Goal: Task Accomplishment & Management: Complete application form

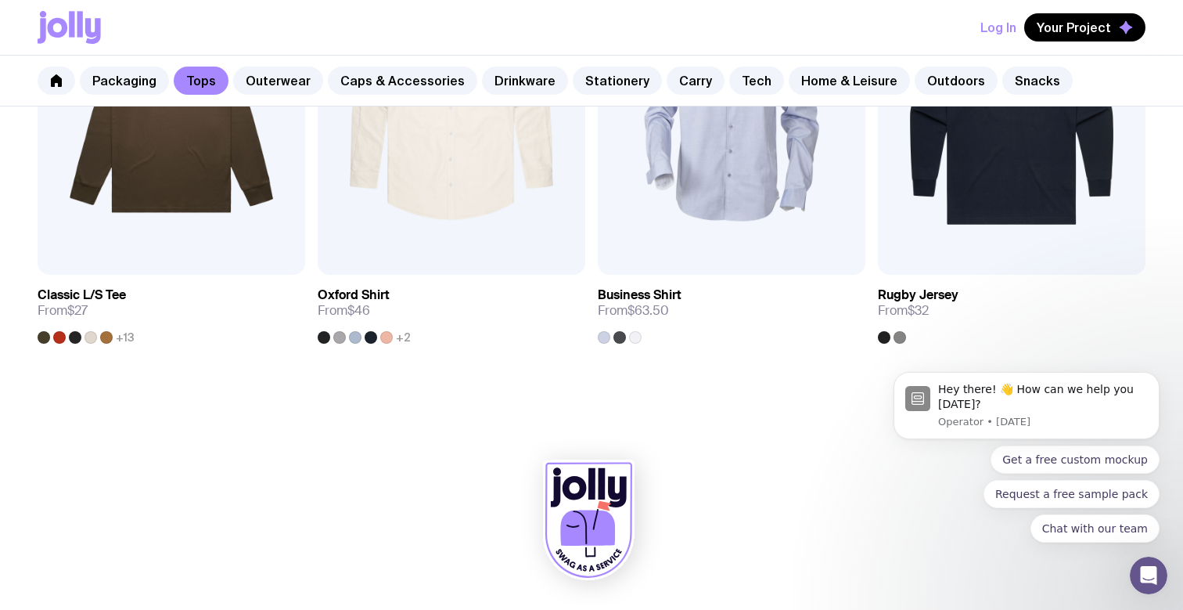
click at [95, 31] on icon at bounding box center [93, 31] width 16 height 26
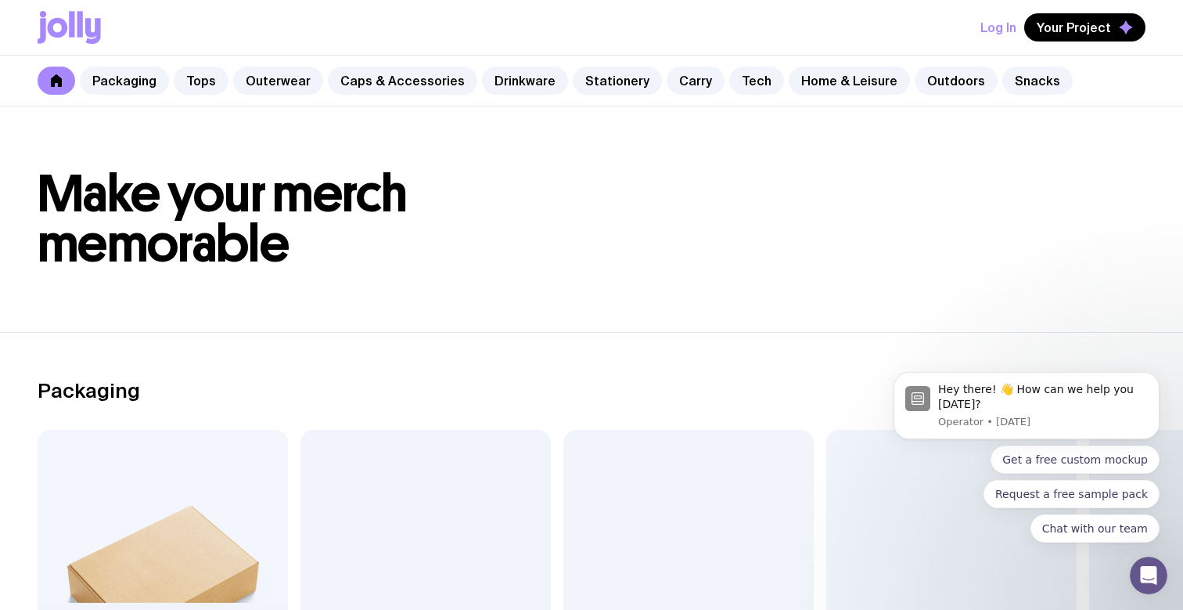
scroll to position [7, 0]
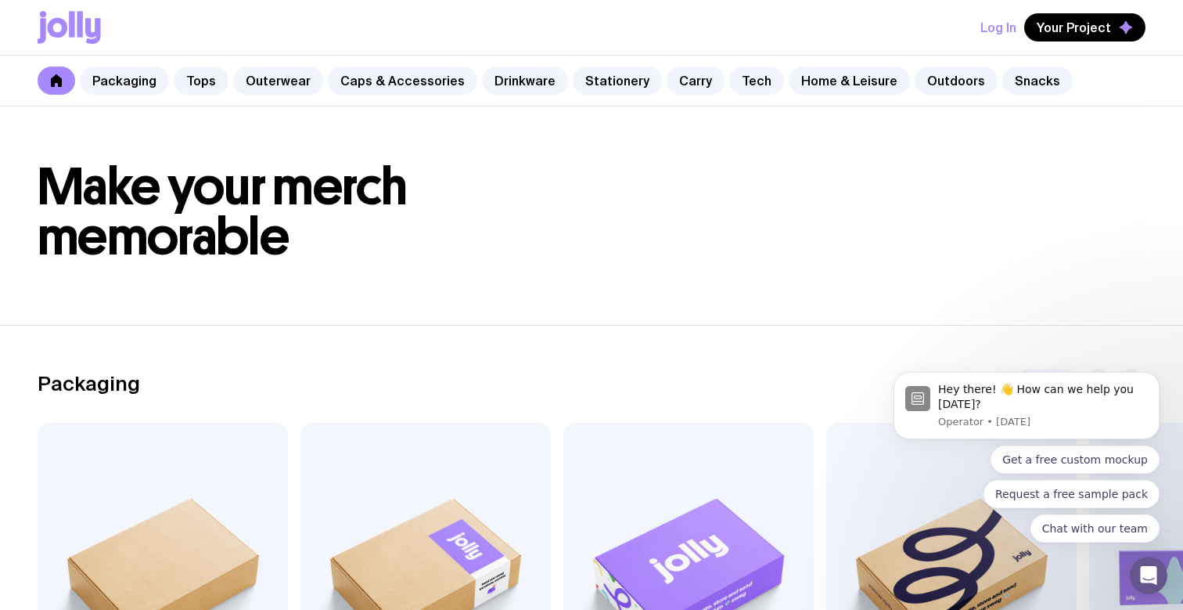
click at [1009, 24] on button "Log In" at bounding box center [999, 27] width 36 height 28
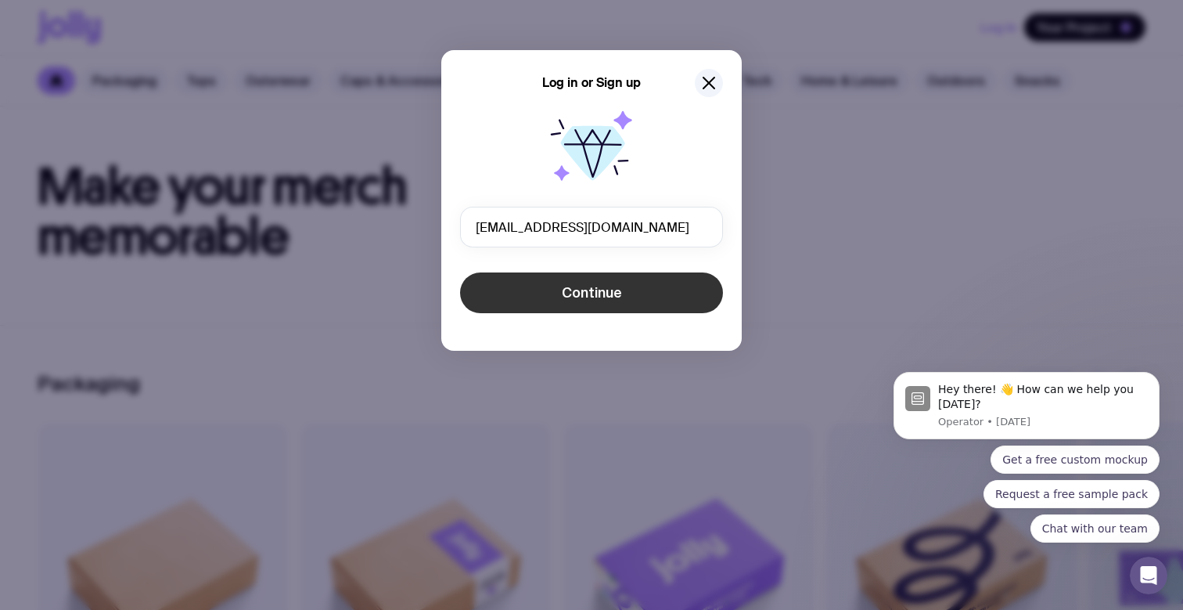
click at [628, 288] on button "Continue" at bounding box center [591, 292] width 263 height 41
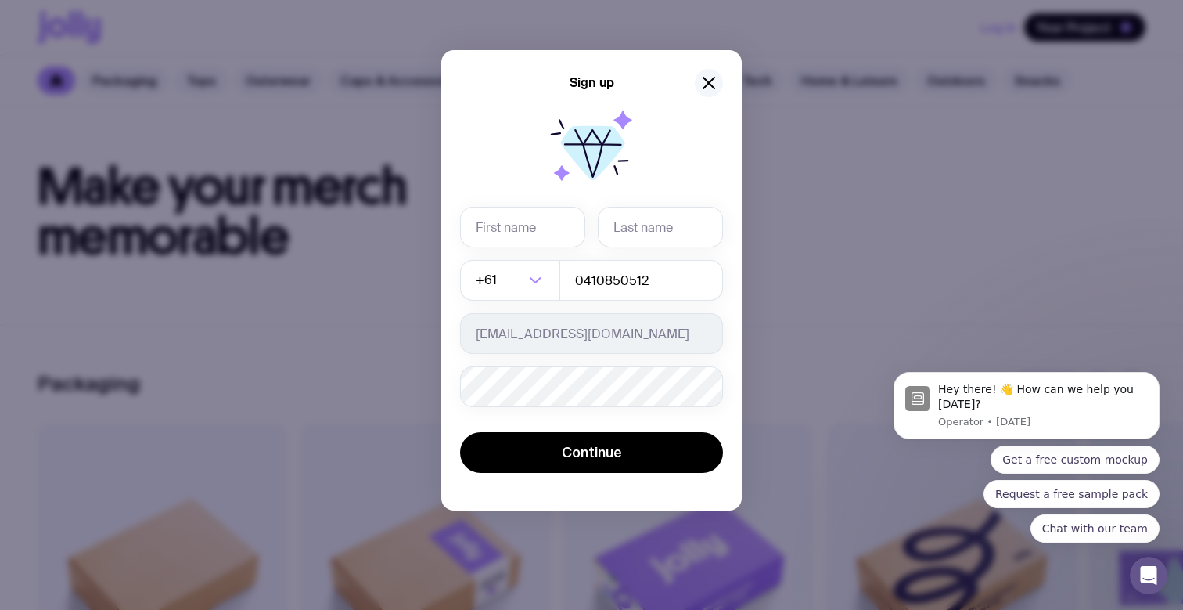
click at [708, 88] on icon "button" at bounding box center [709, 83] width 19 height 19
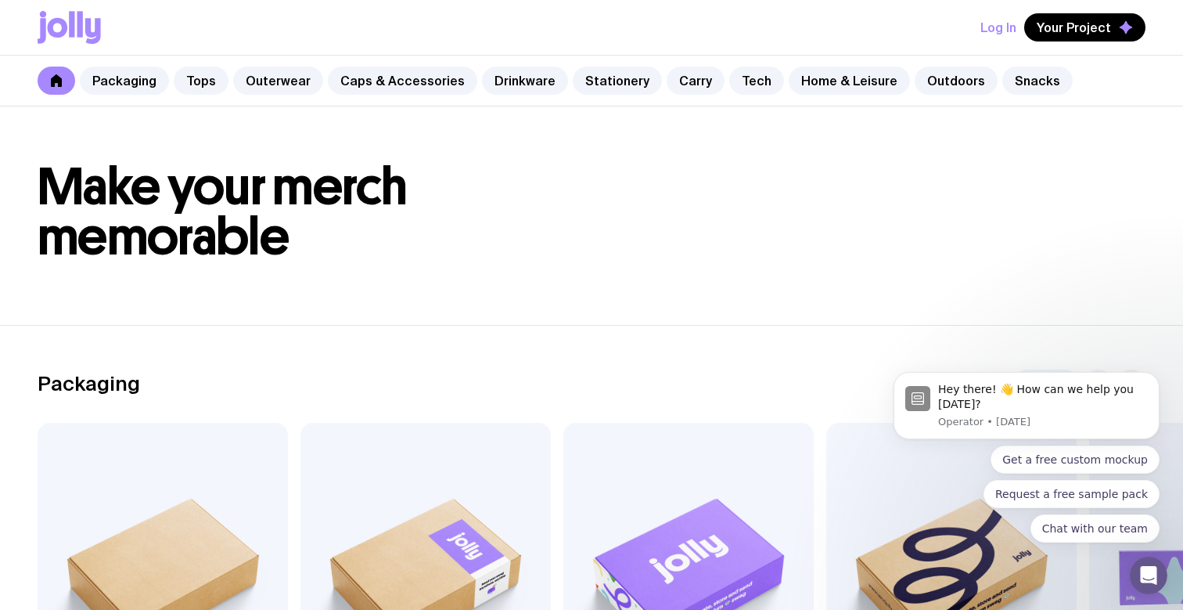
click at [1011, 20] on button "Log In" at bounding box center [999, 27] width 36 height 28
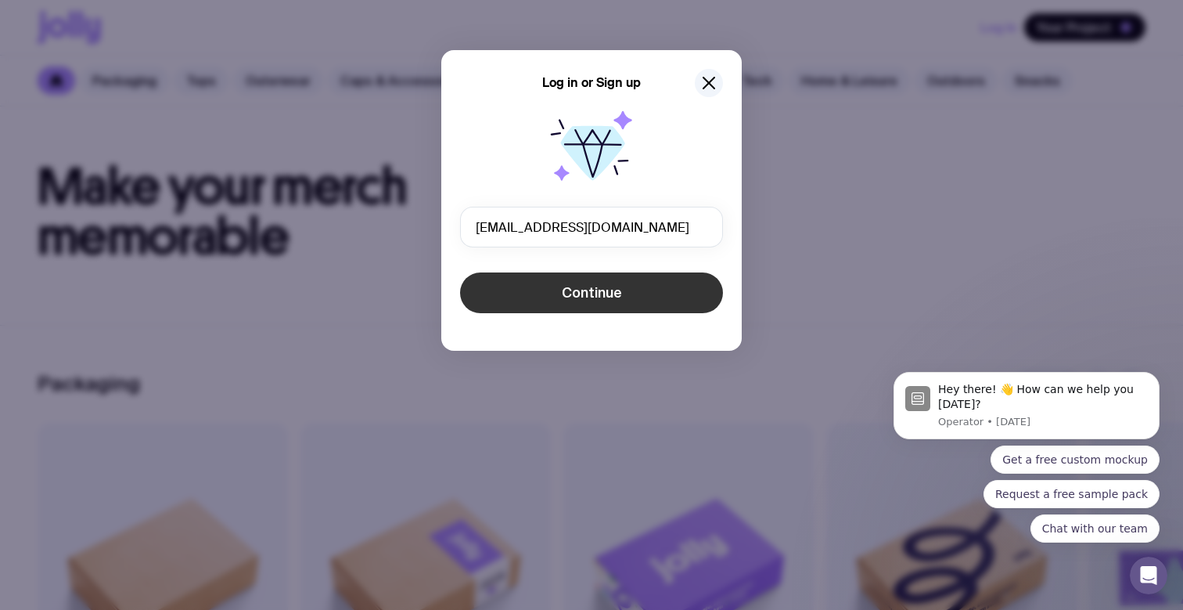
click at [600, 290] on span "Continue" at bounding box center [592, 292] width 60 height 19
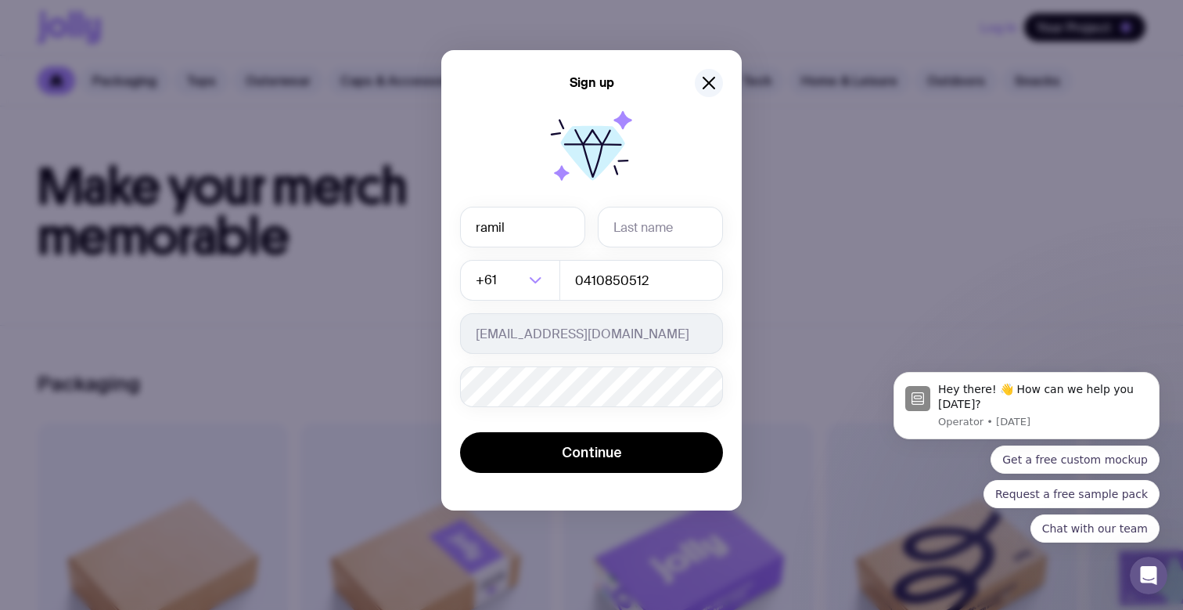
type input "ramil"
type input "rama"
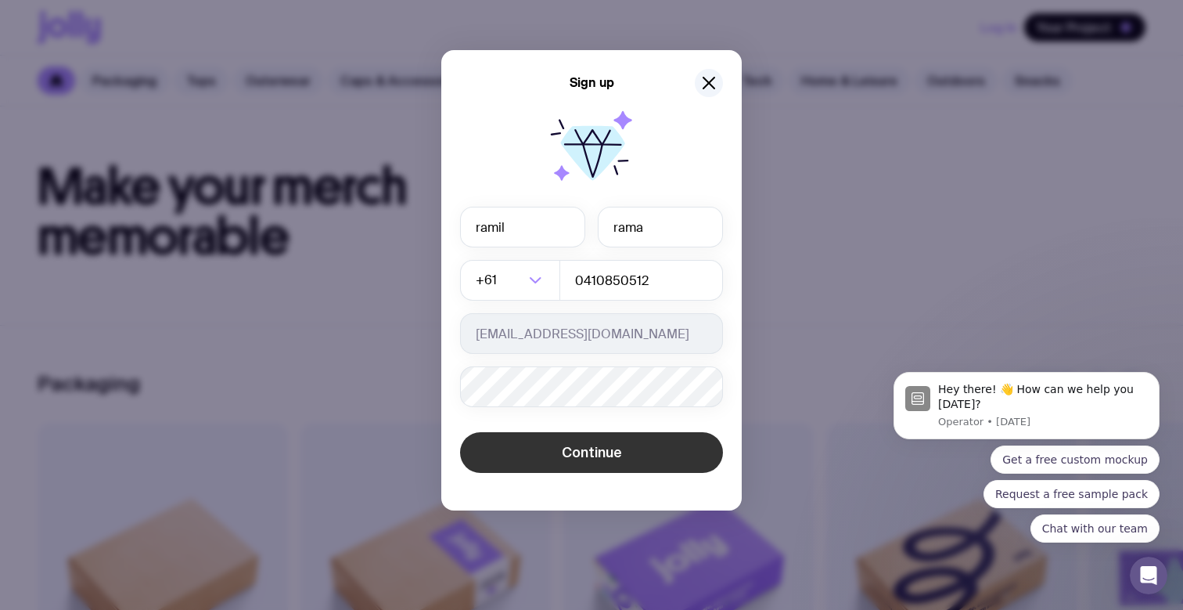
click at [587, 460] on span "Continue" at bounding box center [592, 452] width 60 height 19
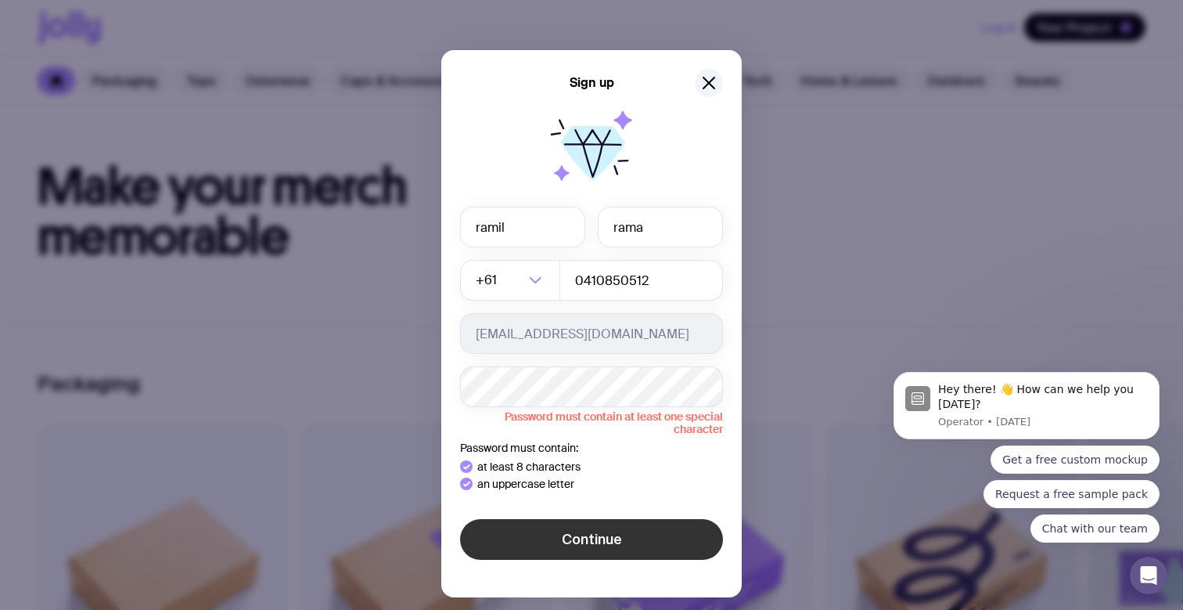
click at [557, 574] on div "Sign up [PERSON_NAME] +61 Loading... 0410850512 [EMAIL_ADDRESS][DOMAIN_NAME] Pa…" at bounding box center [591, 323] width 301 height 547
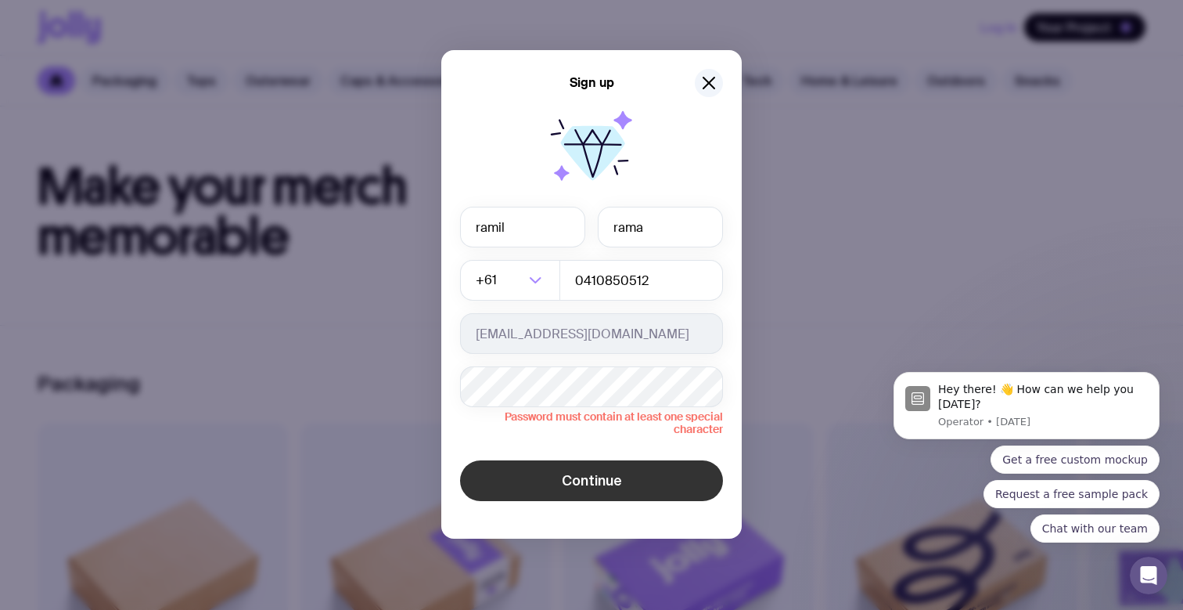
click at [567, 488] on span "Continue" at bounding box center [592, 480] width 60 height 19
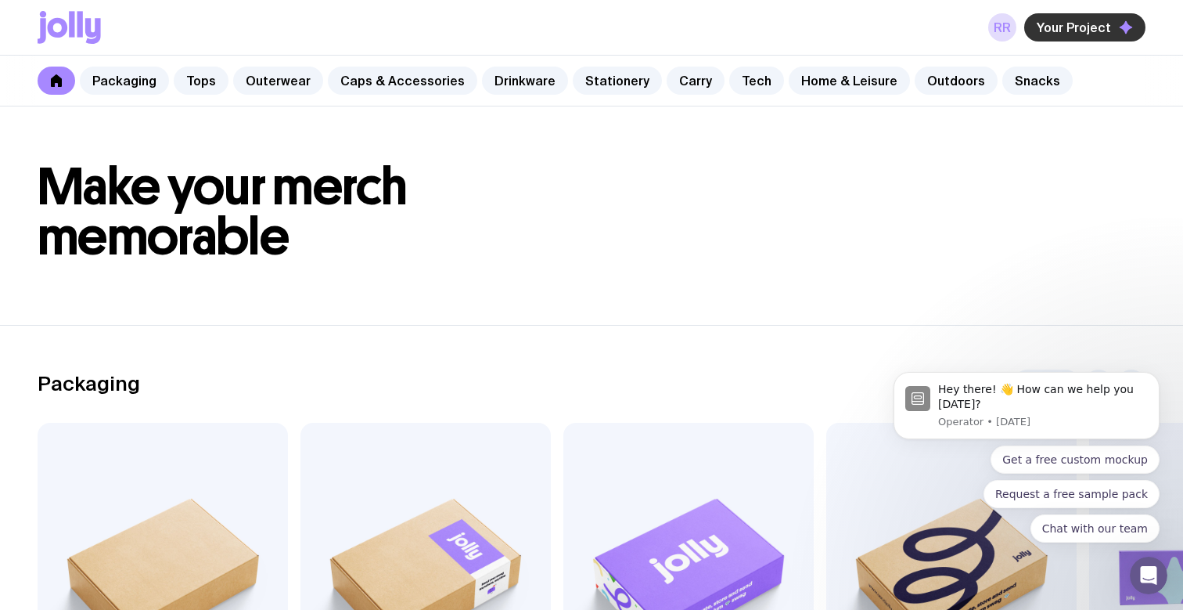
click at [1066, 27] on span "Your Project" at bounding box center [1074, 28] width 74 height 16
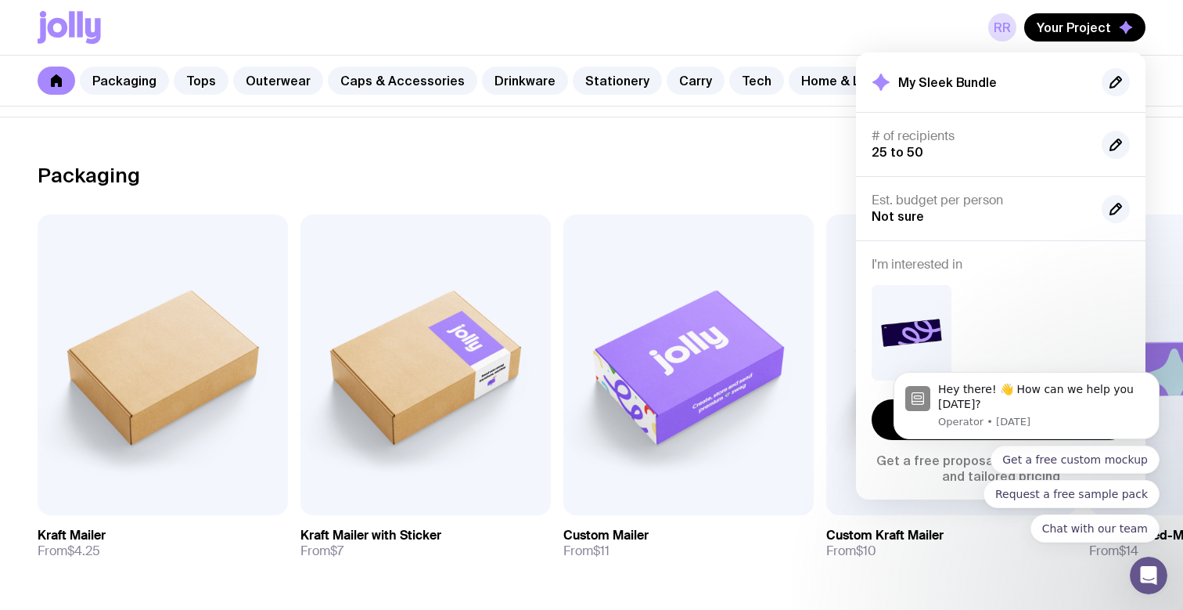
scroll to position [0, 0]
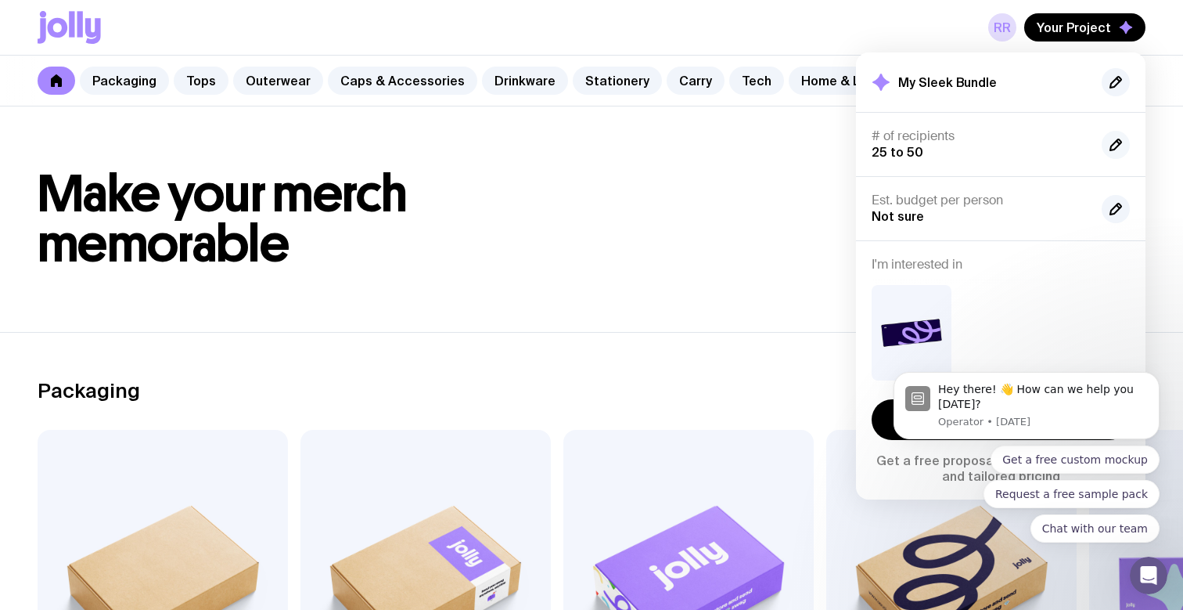
click at [1108, 142] on icon "button" at bounding box center [1116, 144] width 19 height 19
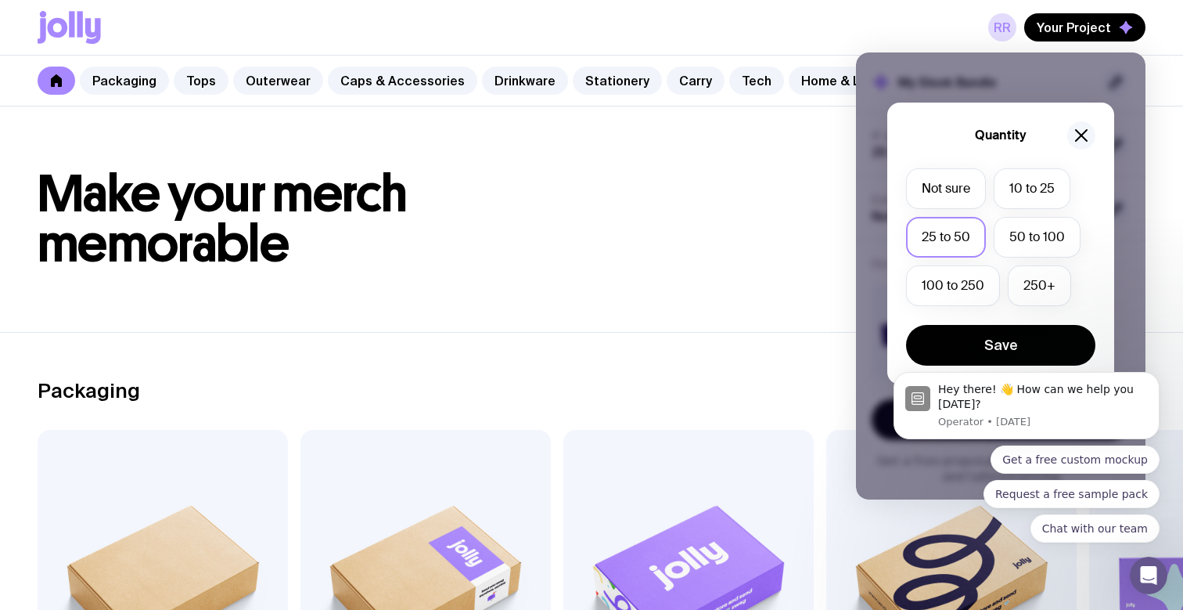
click at [1083, 131] on icon "button" at bounding box center [1081, 135] width 19 height 19
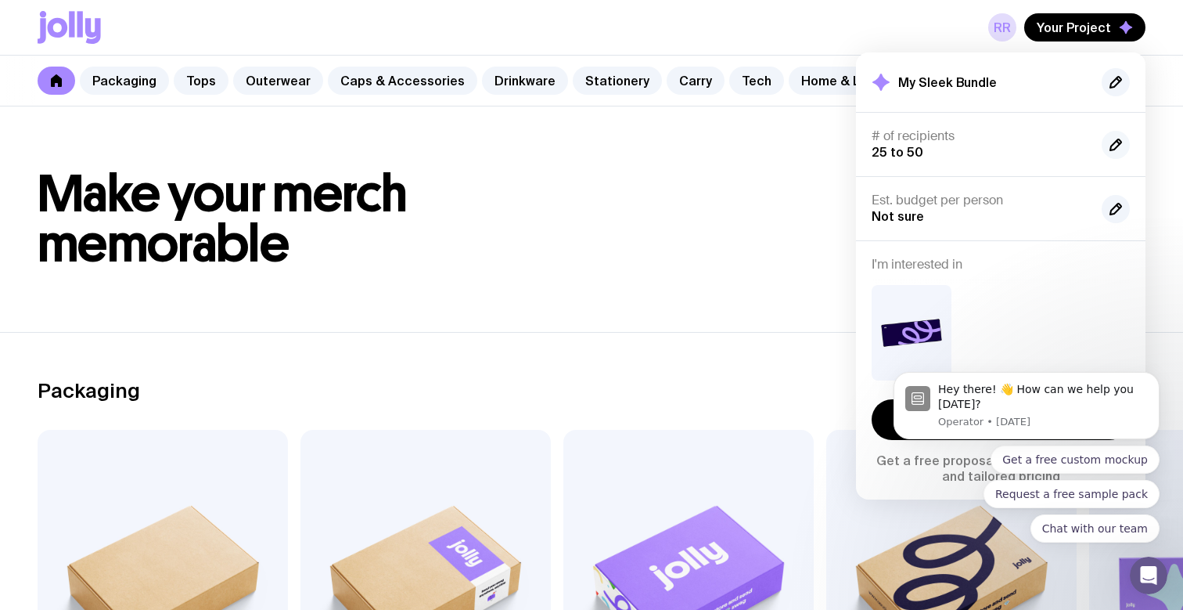
click at [1118, 139] on icon "button" at bounding box center [1116, 144] width 11 height 11
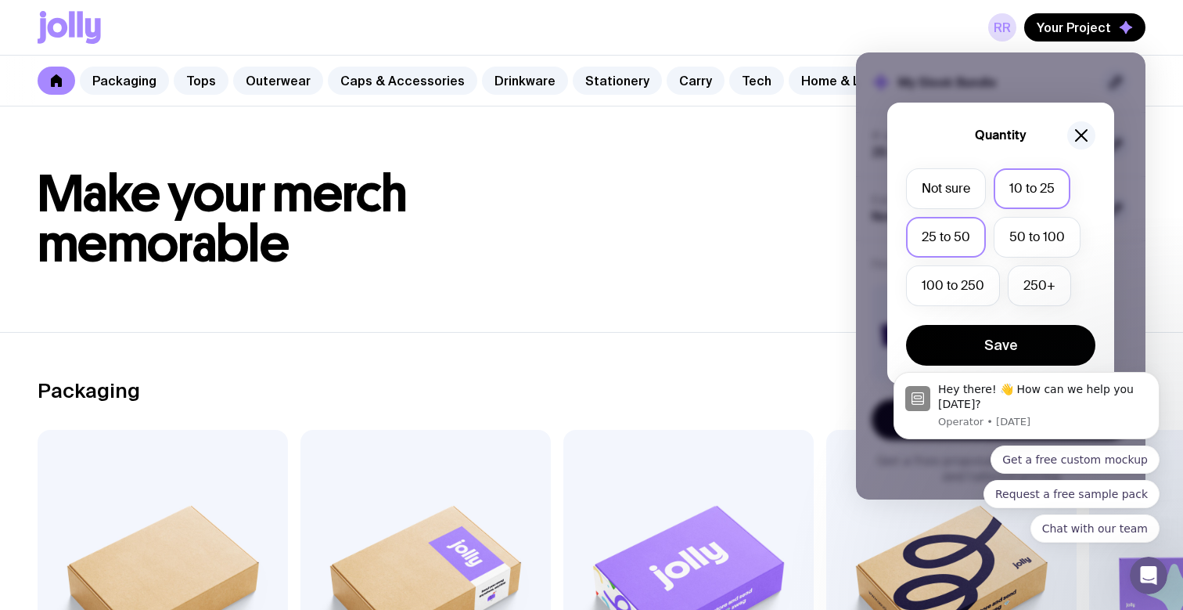
click at [1044, 182] on label "10 to 25" at bounding box center [1032, 188] width 77 height 41
click at [0, 0] on input "10 to 25" at bounding box center [0, 0] width 0 height 0
click at [1014, 332] on body "Hey there! 👋 How can we help you [DATE]? Operator • [DATE] Get a free custom mo…" at bounding box center [1027, 409] width 301 height 304
click at [992, 348] on body "Hey there! 👋 How can we help you [DATE]? Operator • [DATE] Get a free custom mo…" at bounding box center [1027, 409] width 301 height 304
click at [1005, 342] on body "Hey there! 👋 How can we help you [DATE]? Operator • [DATE] Get a free custom mo…" at bounding box center [1027, 409] width 301 height 304
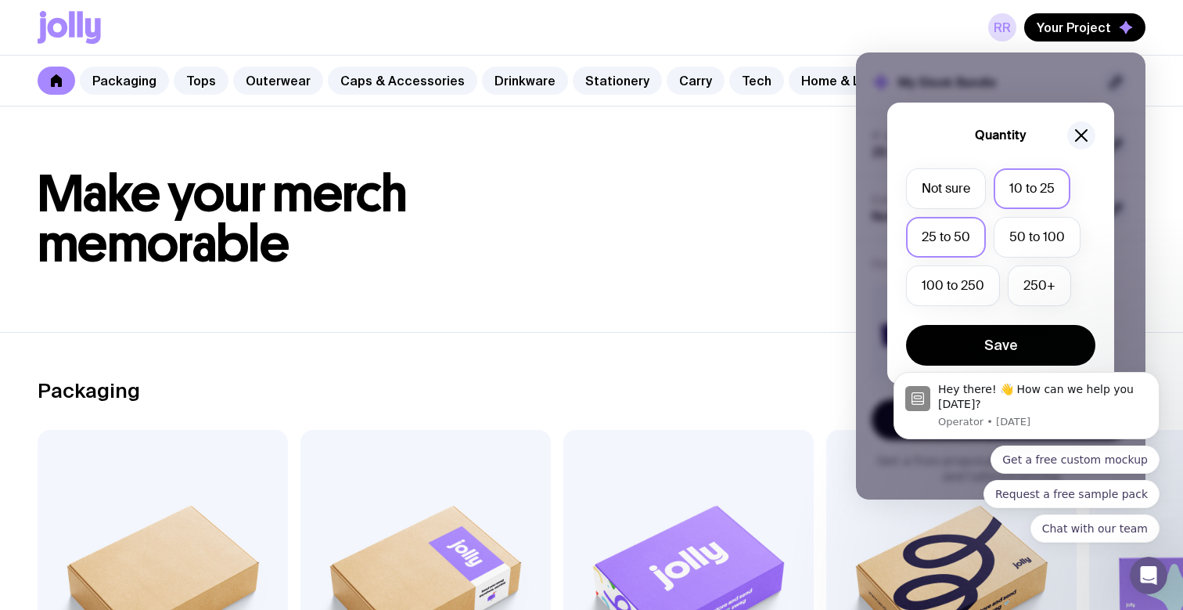
click at [948, 244] on label "25 to 50" at bounding box center [946, 237] width 80 height 41
click at [0, 0] on input "25 to 50" at bounding box center [0, 0] width 0 height 0
click at [961, 328] on body "Hey there! 👋 How can we help you [DATE]? Operator • [DATE] Get a free custom mo…" at bounding box center [1027, 409] width 301 height 304
click at [974, 358] on body "Hey there! 👋 How can we help you [DATE]? Operator • [DATE] Get a free custom mo…" at bounding box center [1027, 409] width 301 height 304
click at [1023, 191] on label "10 to 25" at bounding box center [1032, 188] width 77 height 41
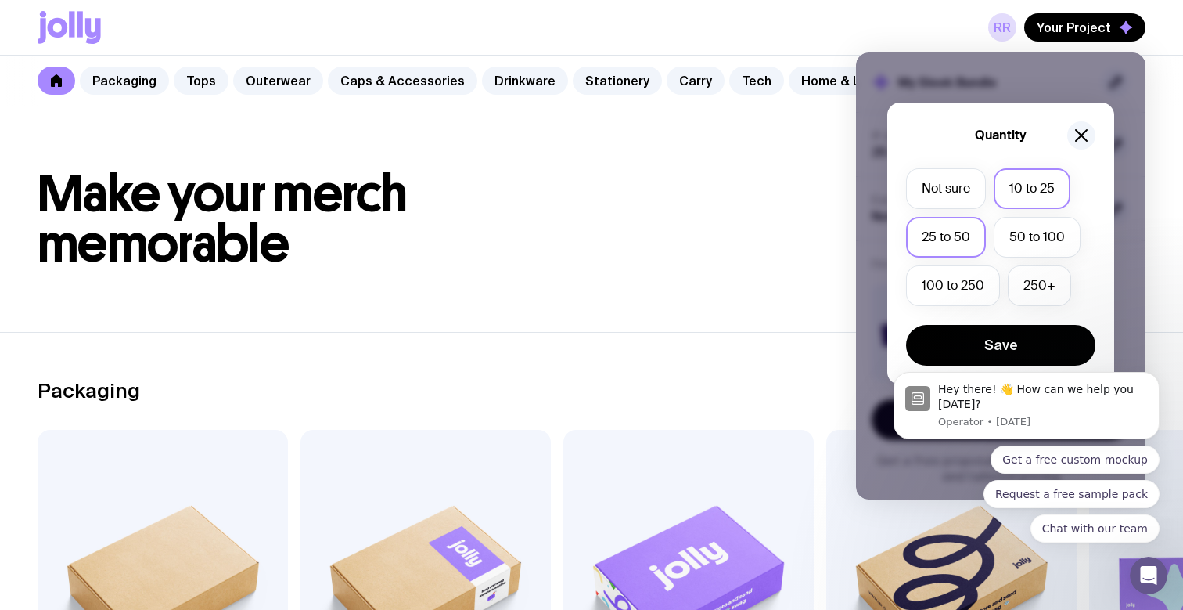
click at [0, 0] on input "10 to 25" at bounding box center [0, 0] width 0 height 0
click at [1081, 135] on icon "button" at bounding box center [1081, 135] width 11 height 11
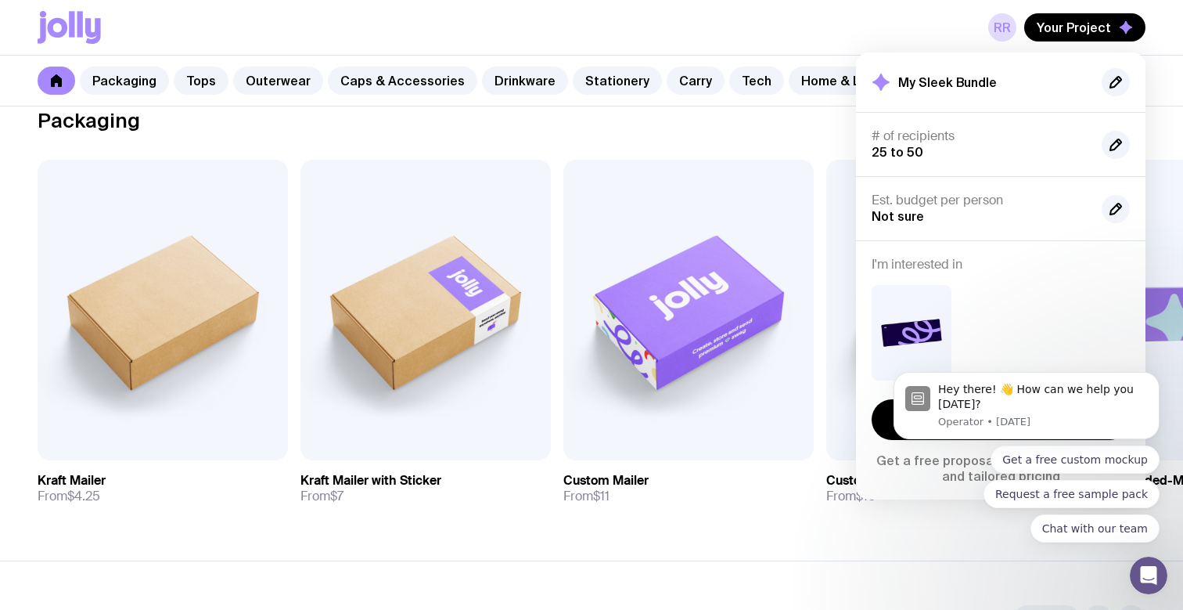
scroll to position [315, 0]
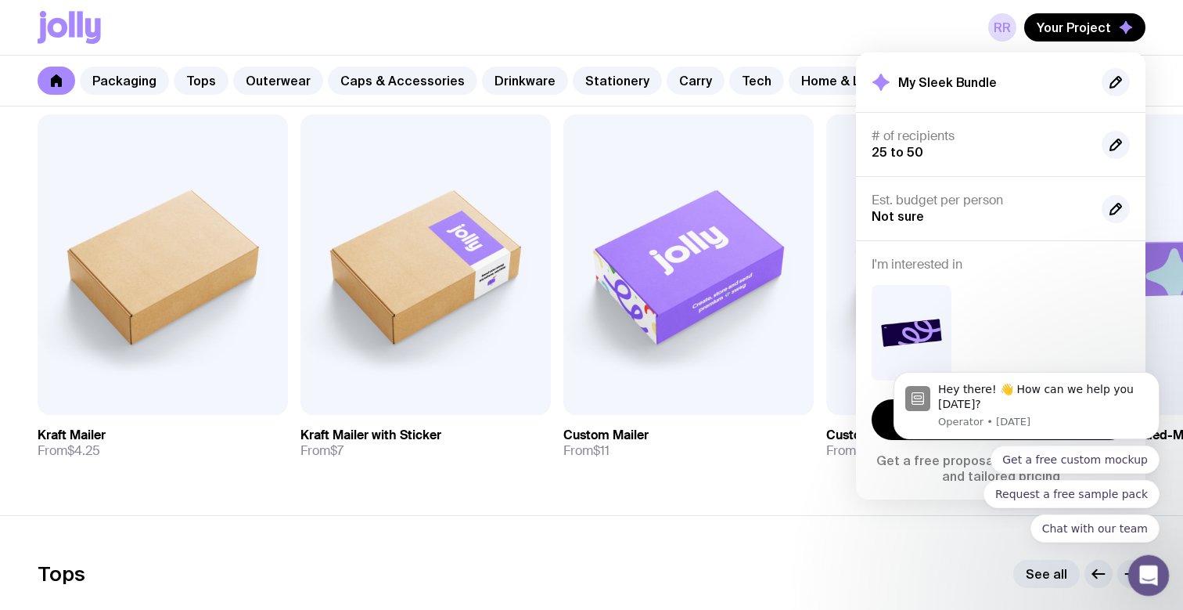
click at [1150, 578] on icon "Open Intercom Messenger" at bounding box center [1147, 573] width 26 height 26
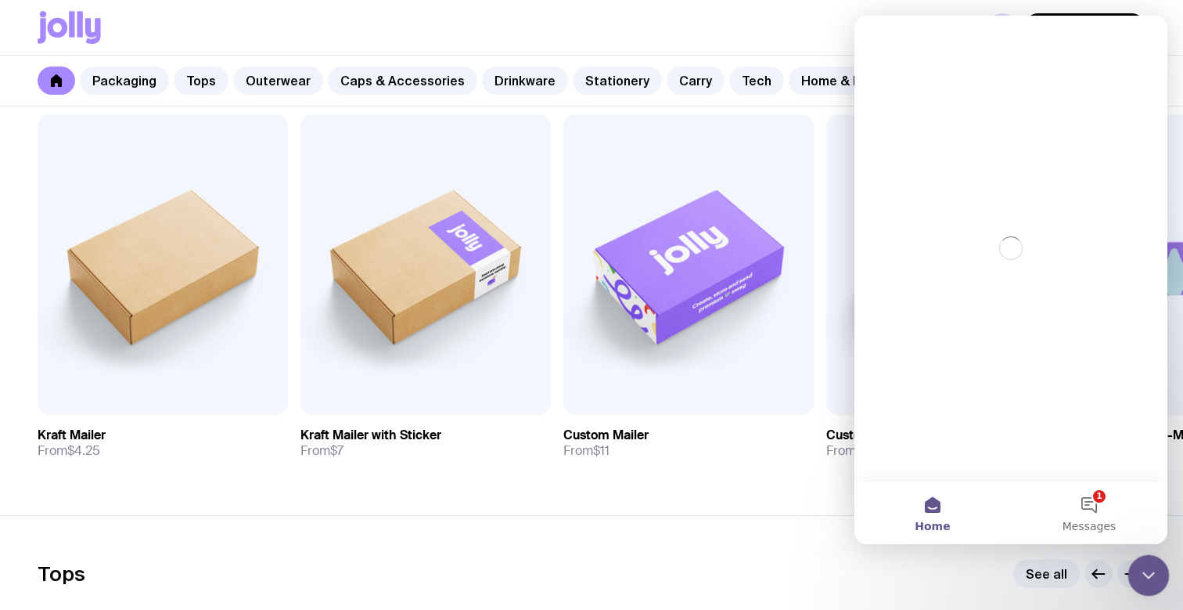
scroll to position [0, 0]
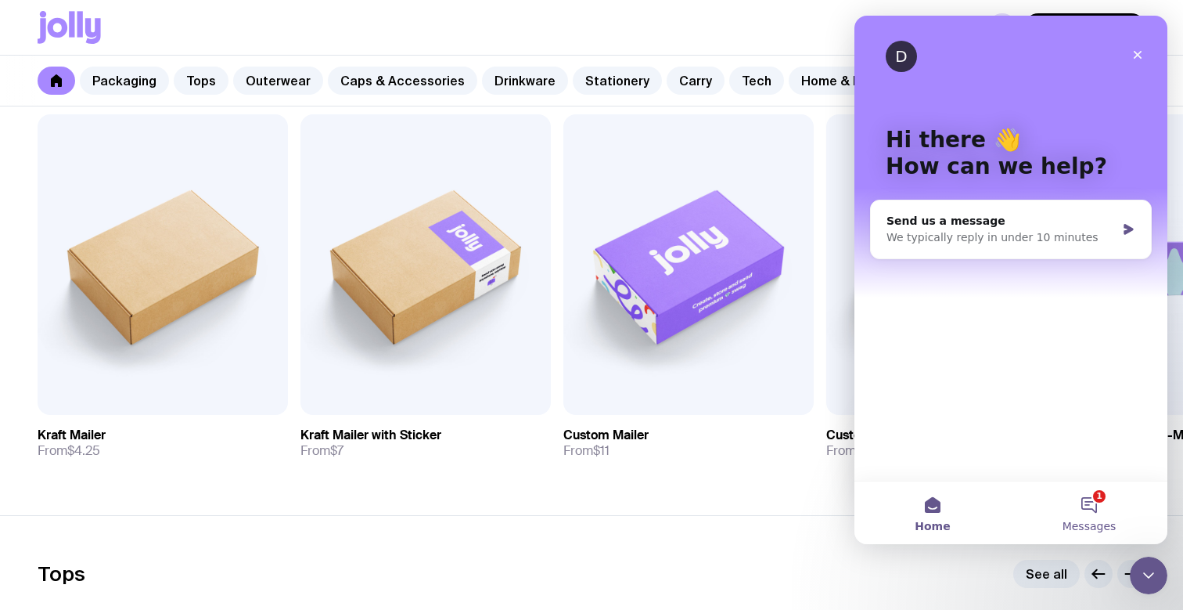
click at [1094, 495] on button "1 Messages" at bounding box center [1089, 512] width 157 height 63
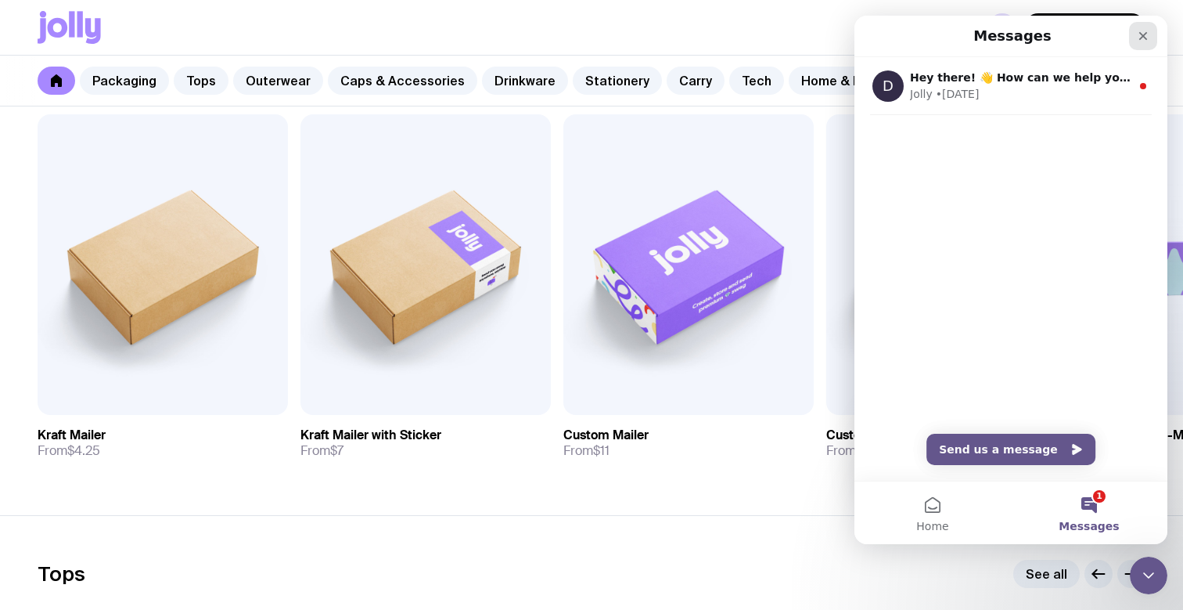
click at [1143, 36] on icon "Close" at bounding box center [1143, 36] width 9 height 9
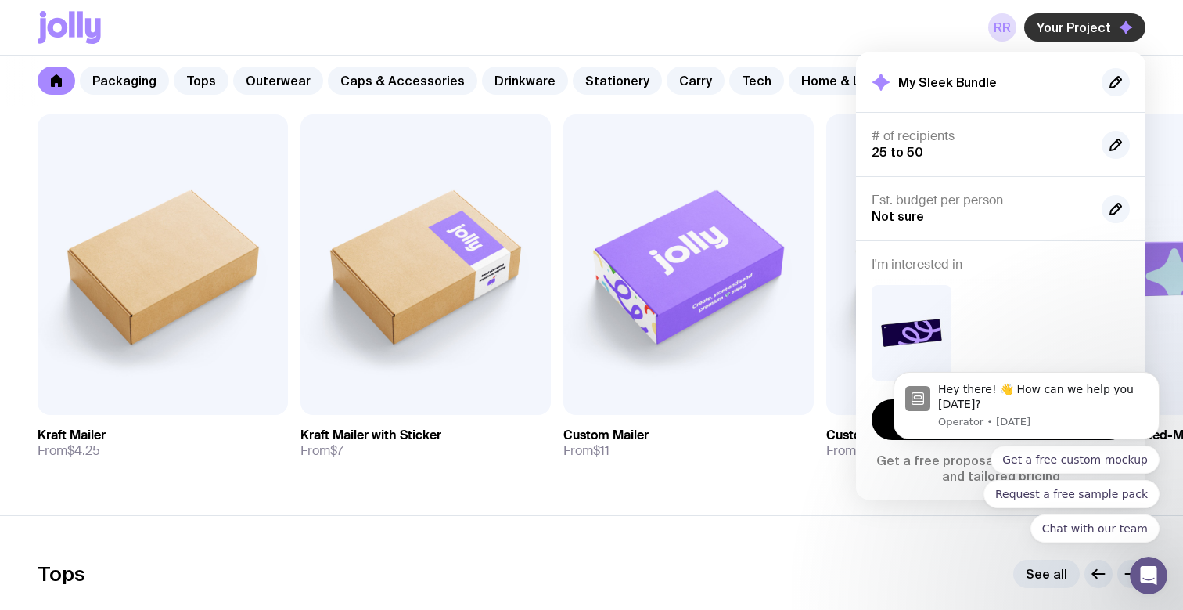
click at [1079, 26] on span "Your Project" at bounding box center [1074, 28] width 74 height 16
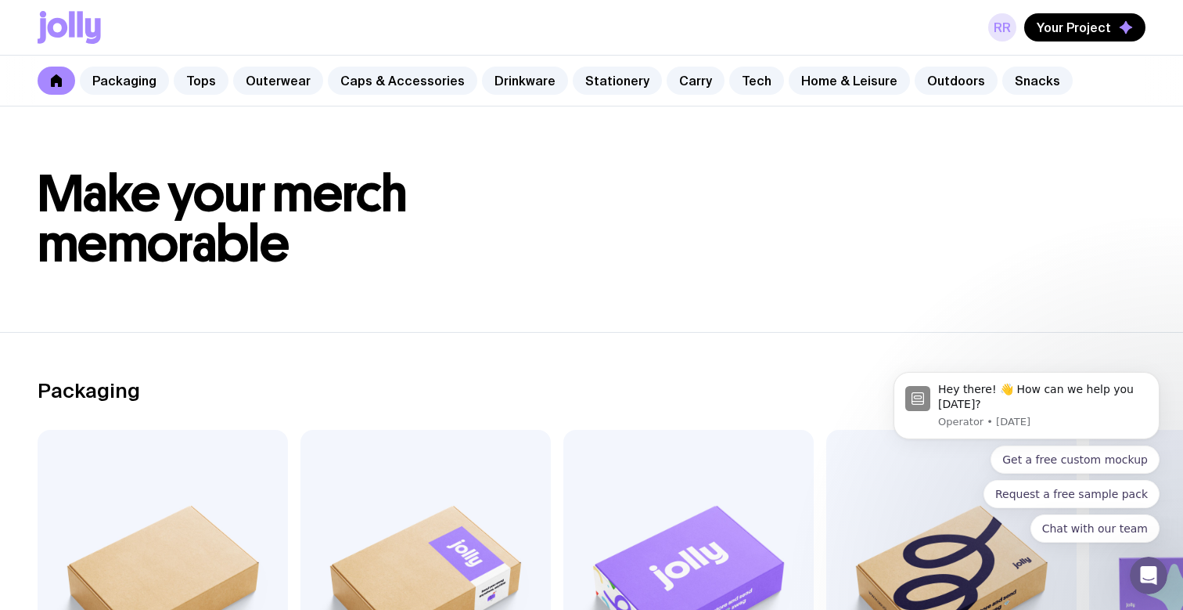
click at [1002, 28] on link "rr" at bounding box center [1002, 27] width 28 height 28
